Goal: Task Accomplishment & Management: Complete application form

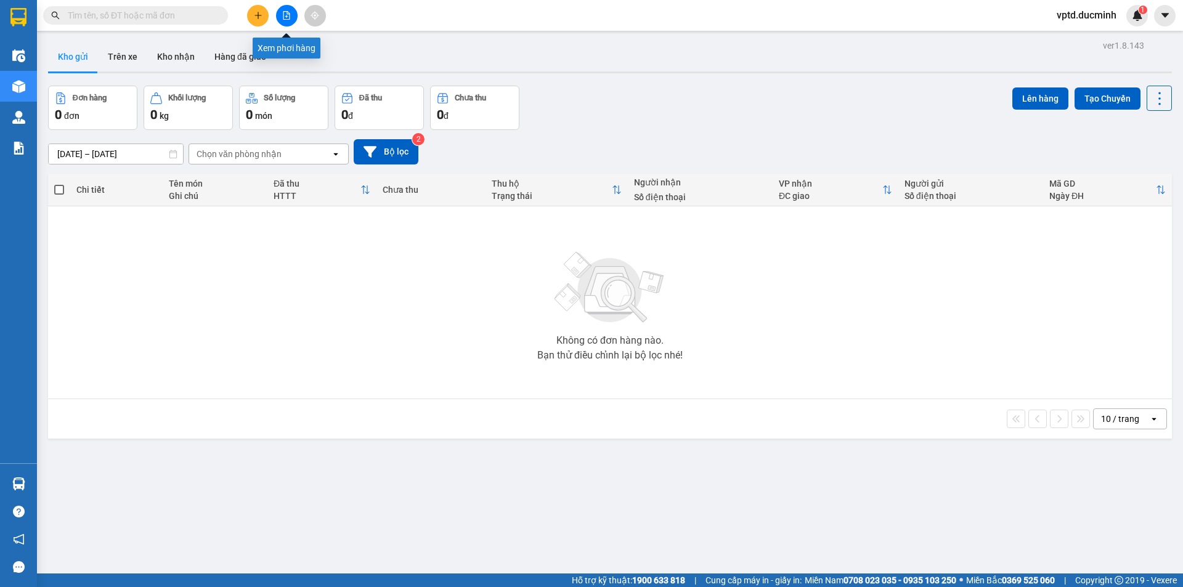
click at [281, 12] on button at bounding box center [287, 16] width 22 height 22
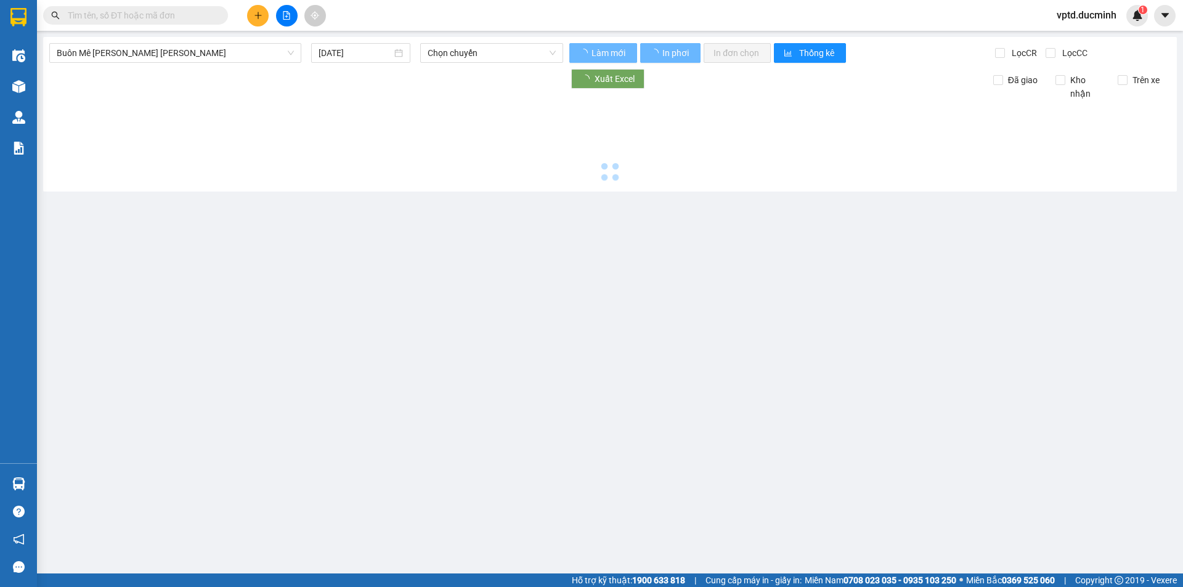
type input "[DATE]"
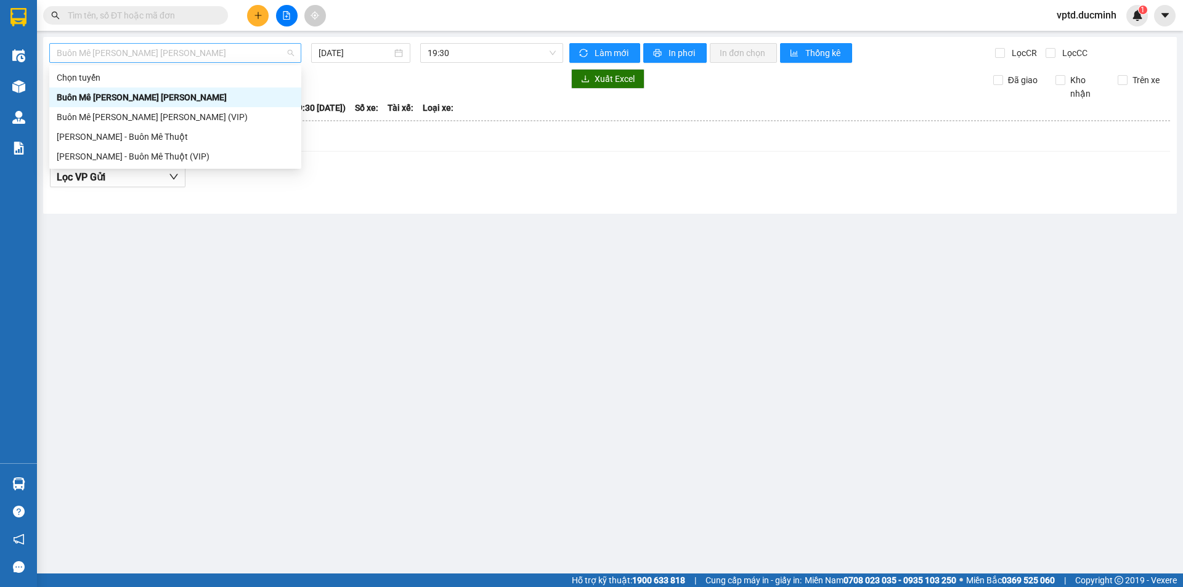
click at [226, 52] on span "Buôn Mê [PERSON_NAME] [PERSON_NAME]" at bounding box center [175, 53] width 237 height 18
click at [148, 112] on div "Buôn Mê [PERSON_NAME] [PERSON_NAME] (VIP)" at bounding box center [175, 117] width 237 height 14
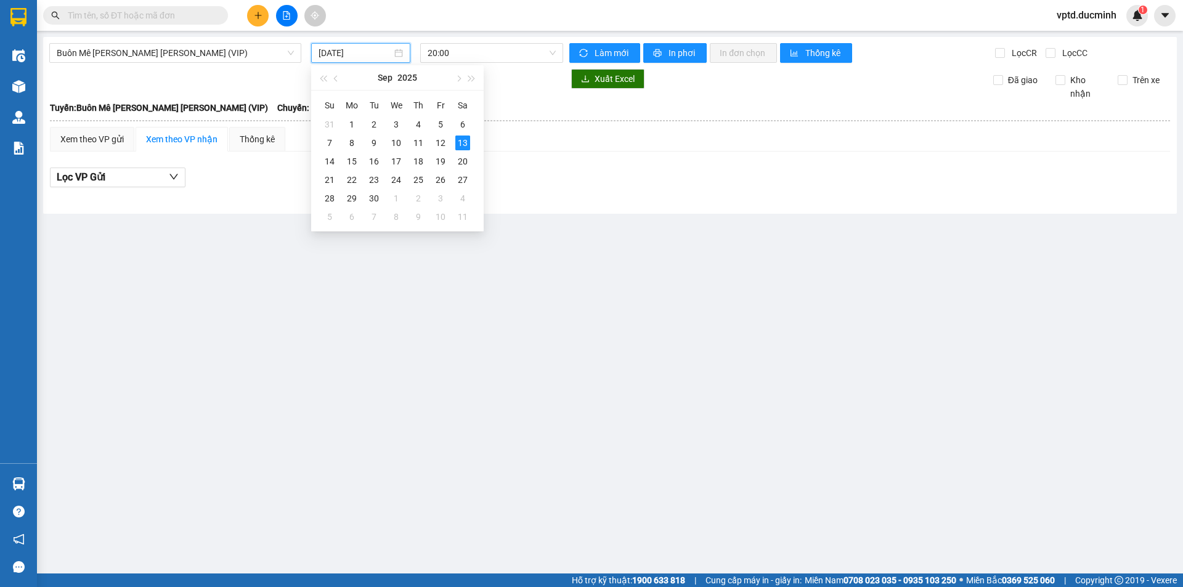
click at [334, 51] on input "[DATE]" at bounding box center [354, 53] width 73 height 14
click at [440, 139] on div "12" at bounding box center [440, 143] width 15 height 15
type input "[DATE]"
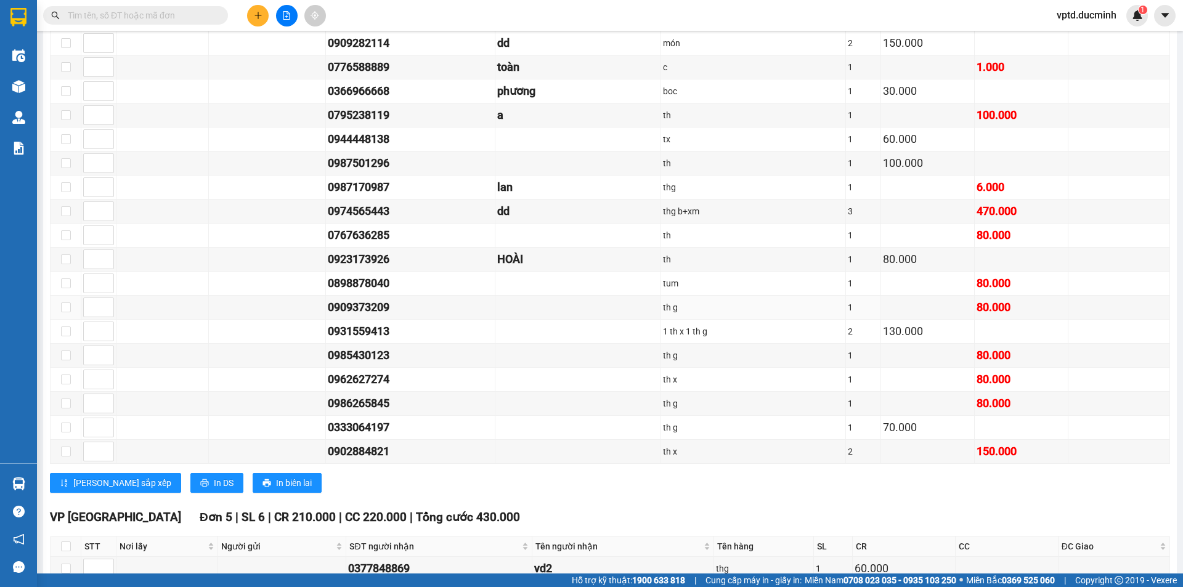
scroll to position [1337, 0]
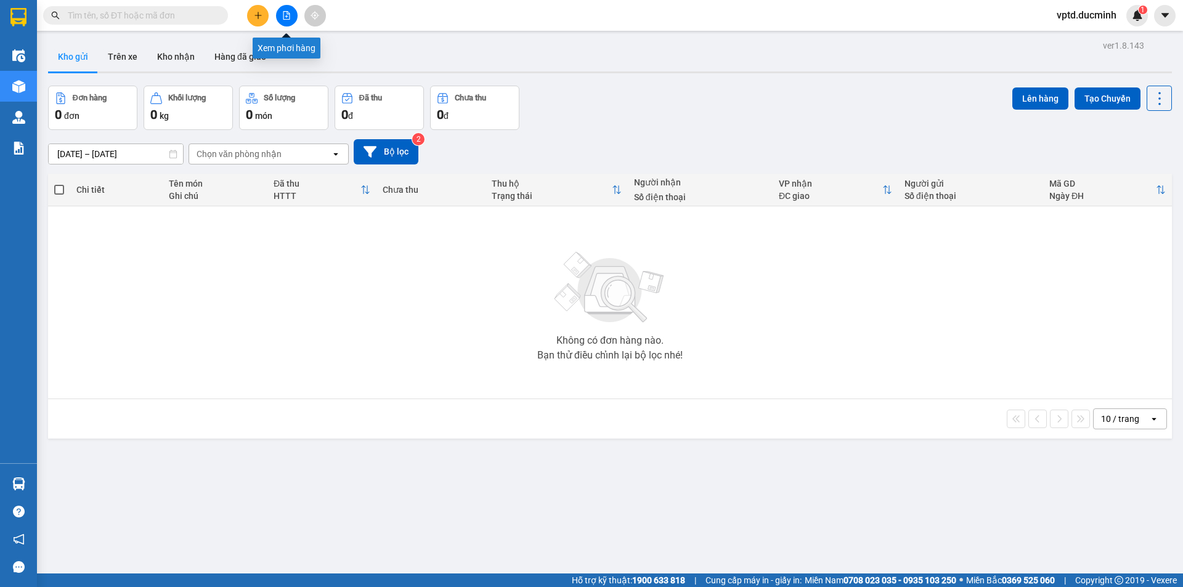
click at [288, 17] on icon "file-add" at bounding box center [286, 15] width 9 height 9
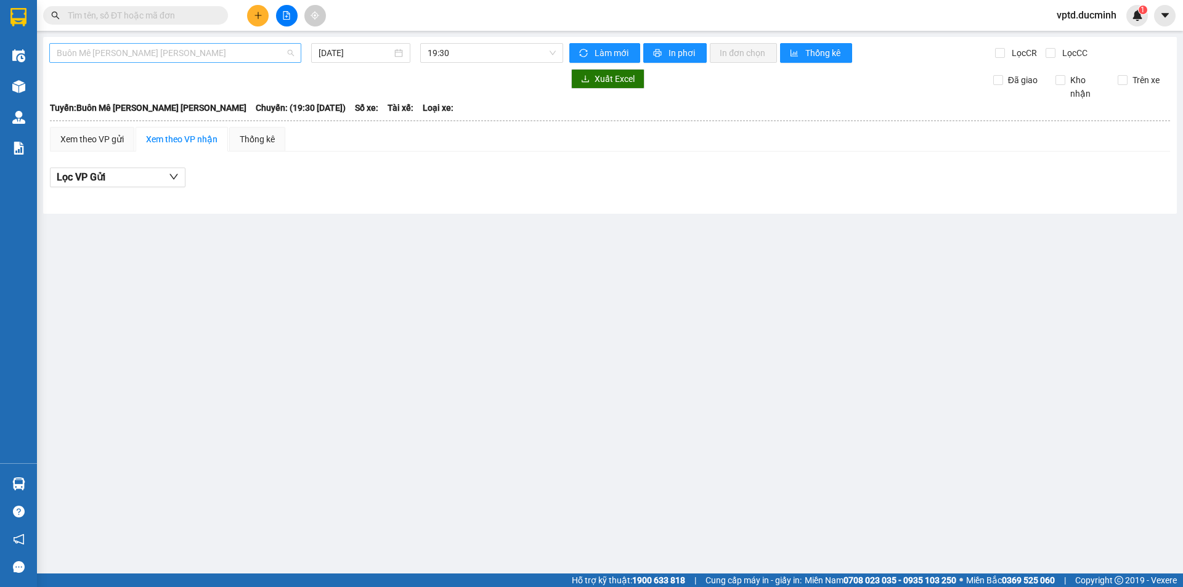
click at [260, 46] on span "Buôn Mê [PERSON_NAME] [PERSON_NAME]" at bounding box center [175, 53] width 237 height 18
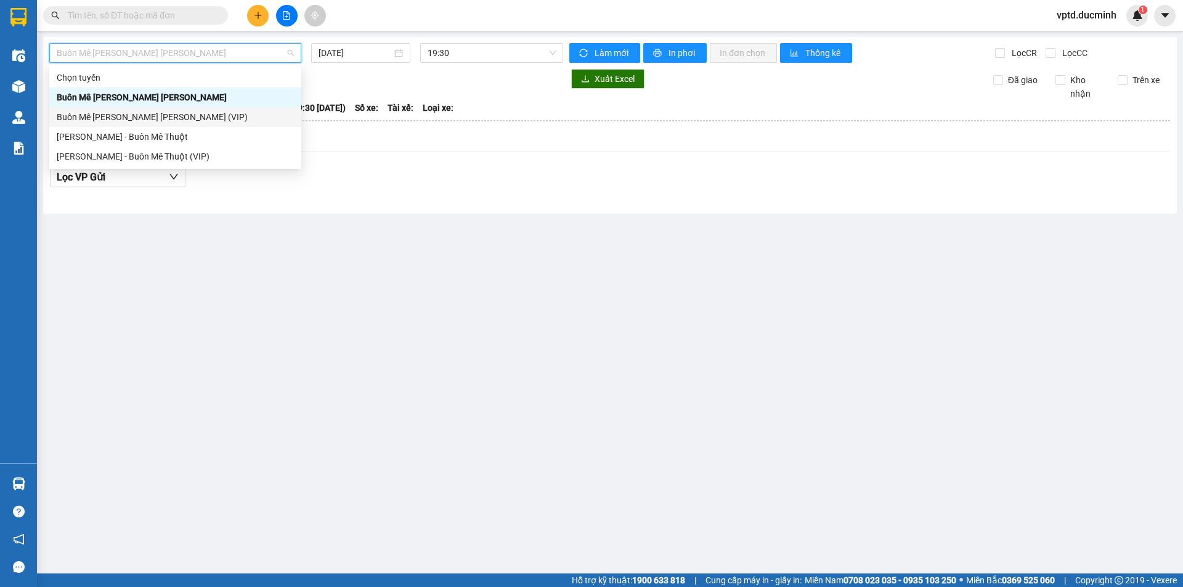
click at [176, 111] on div "Buôn Mê [PERSON_NAME] [PERSON_NAME] (VIP)" at bounding box center [175, 117] width 237 height 14
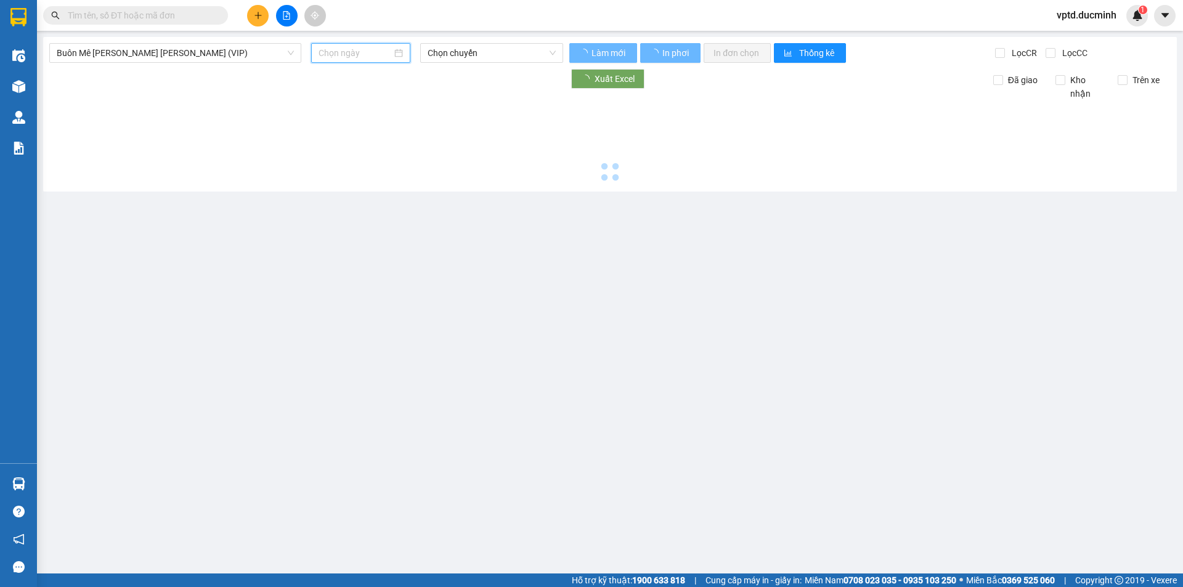
click at [342, 53] on input at bounding box center [354, 53] width 73 height 14
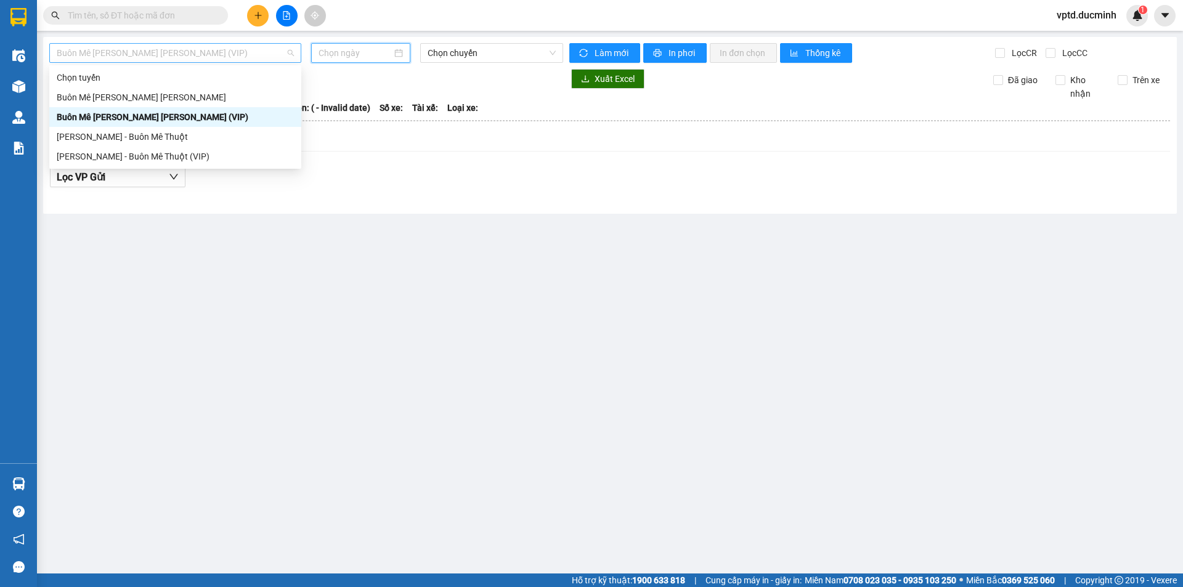
click at [208, 52] on span "Buôn Mê [PERSON_NAME] [PERSON_NAME] (VIP)" at bounding box center [175, 53] width 237 height 18
click at [168, 116] on div "Buôn Mê [PERSON_NAME] [PERSON_NAME] (VIP)" at bounding box center [175, 117] width 237 height 14
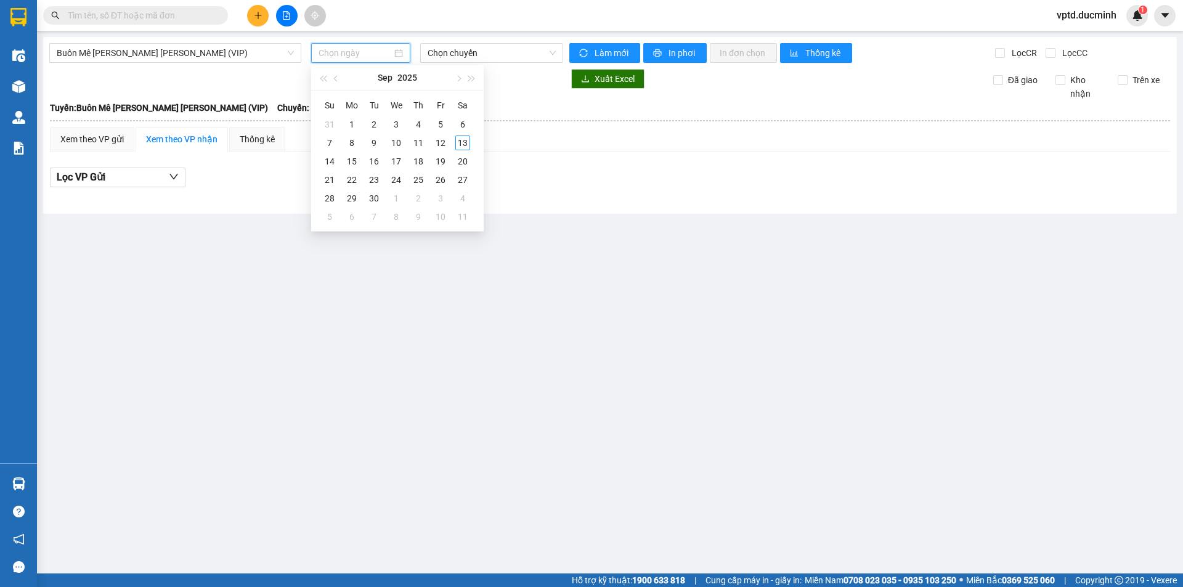
click at [344, 59] on input at bounding box center [354, 53] width 73 height 14
type input "[DATE]"
click at [445, 142] on div "12" at bounding box center [440, 143] width 15 height 15
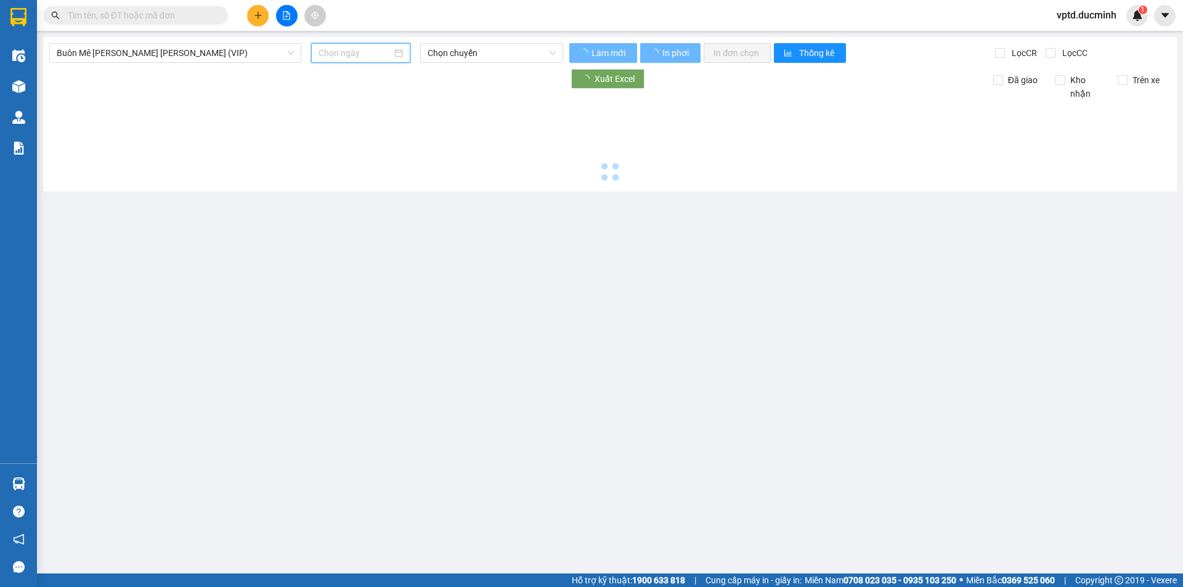
type input "[DATE]"
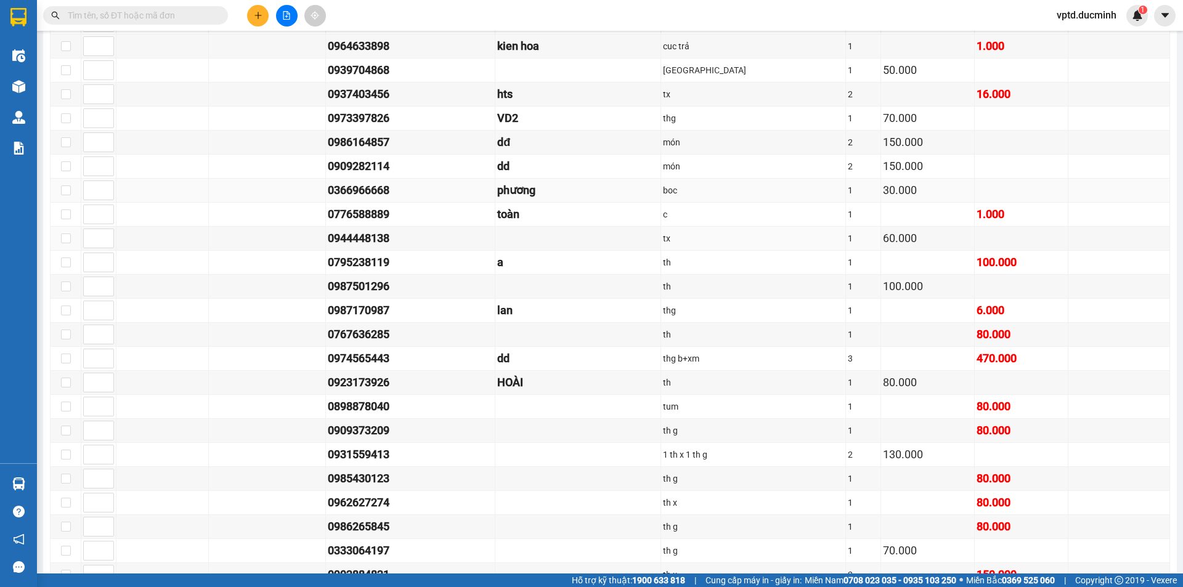
scroll to position [1337, 0]
